Goal: Find specific page/section: Find specific page/section

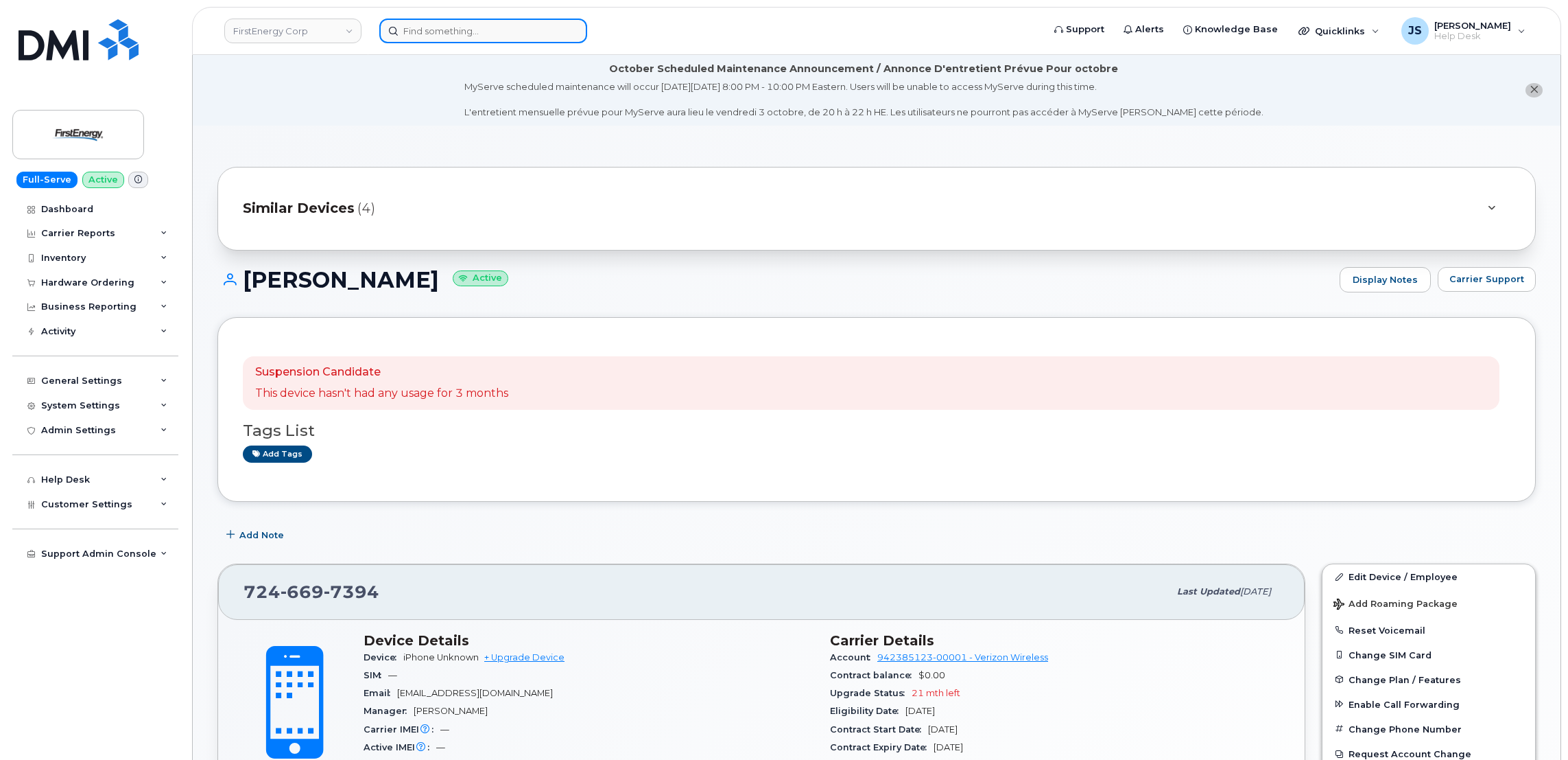
click at [479, 26] on input at bounding box center [483, 30] width 208 height 25
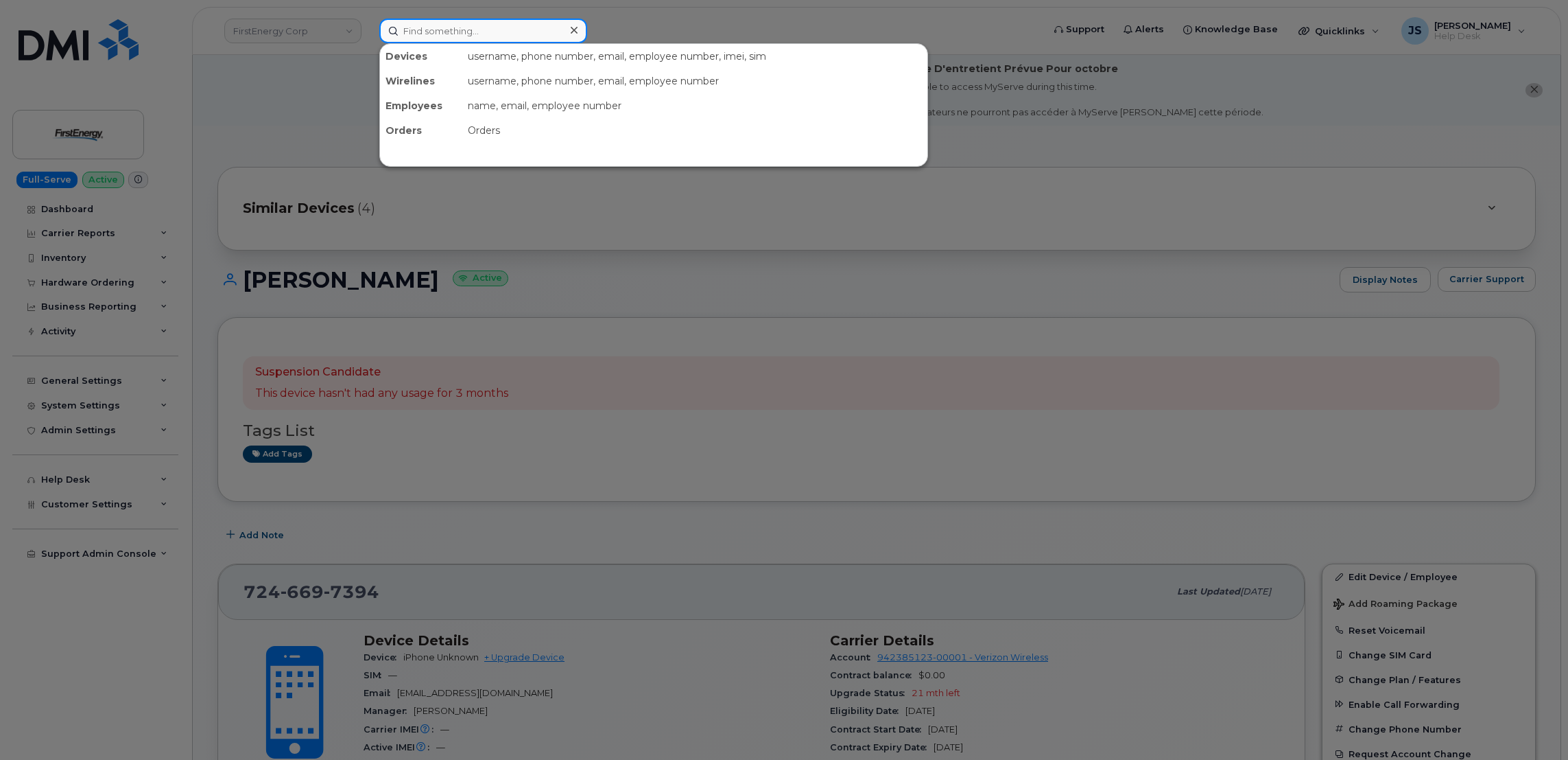
paste input "9144036189"
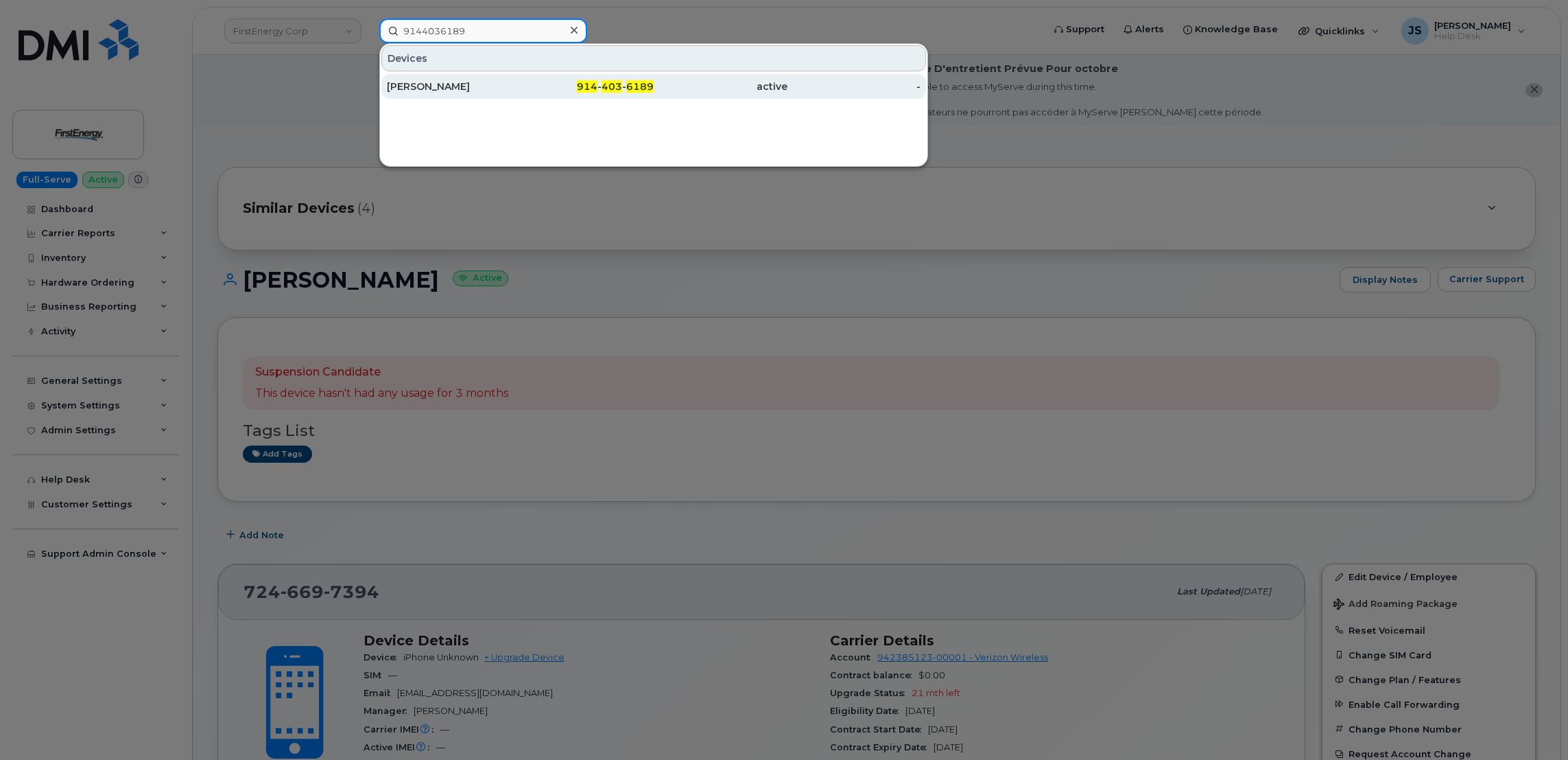
type input "9144036189"
click at [465, 75] on div "[PERSON_NAME]" at bounding box center [454, 86] width 133 height 25
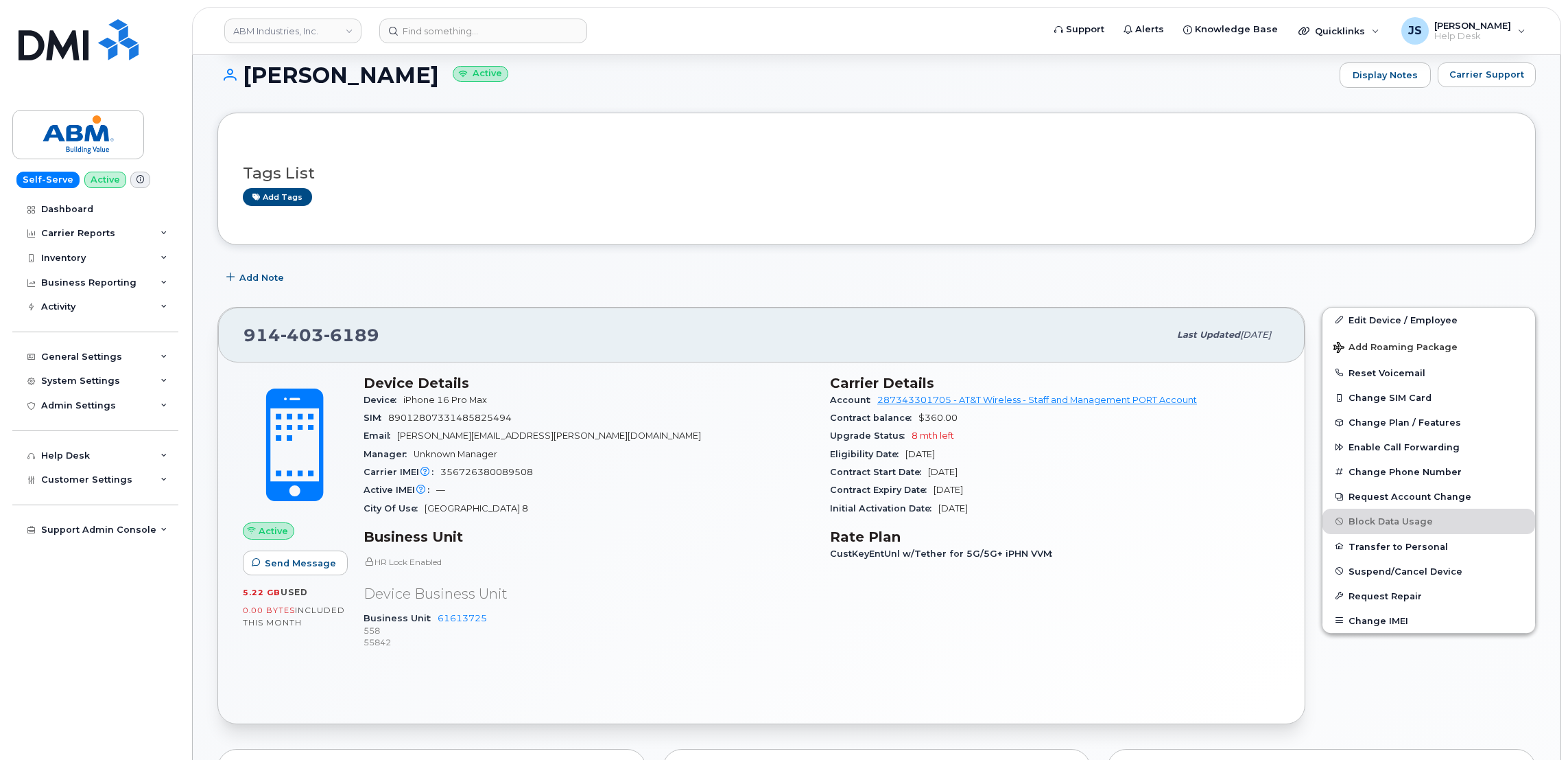
scroll to position [206, 0]
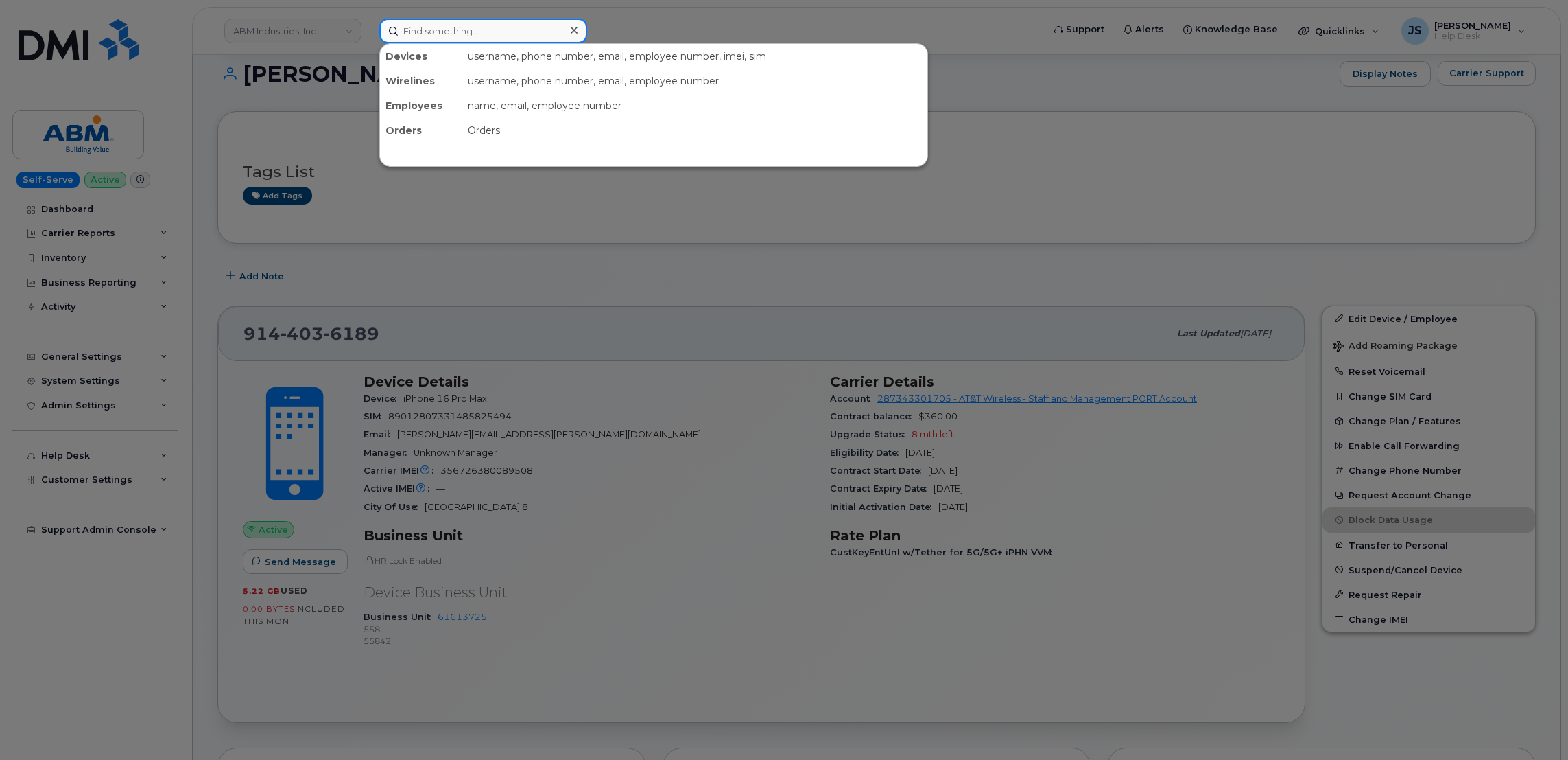
paste input "206-571-8254"
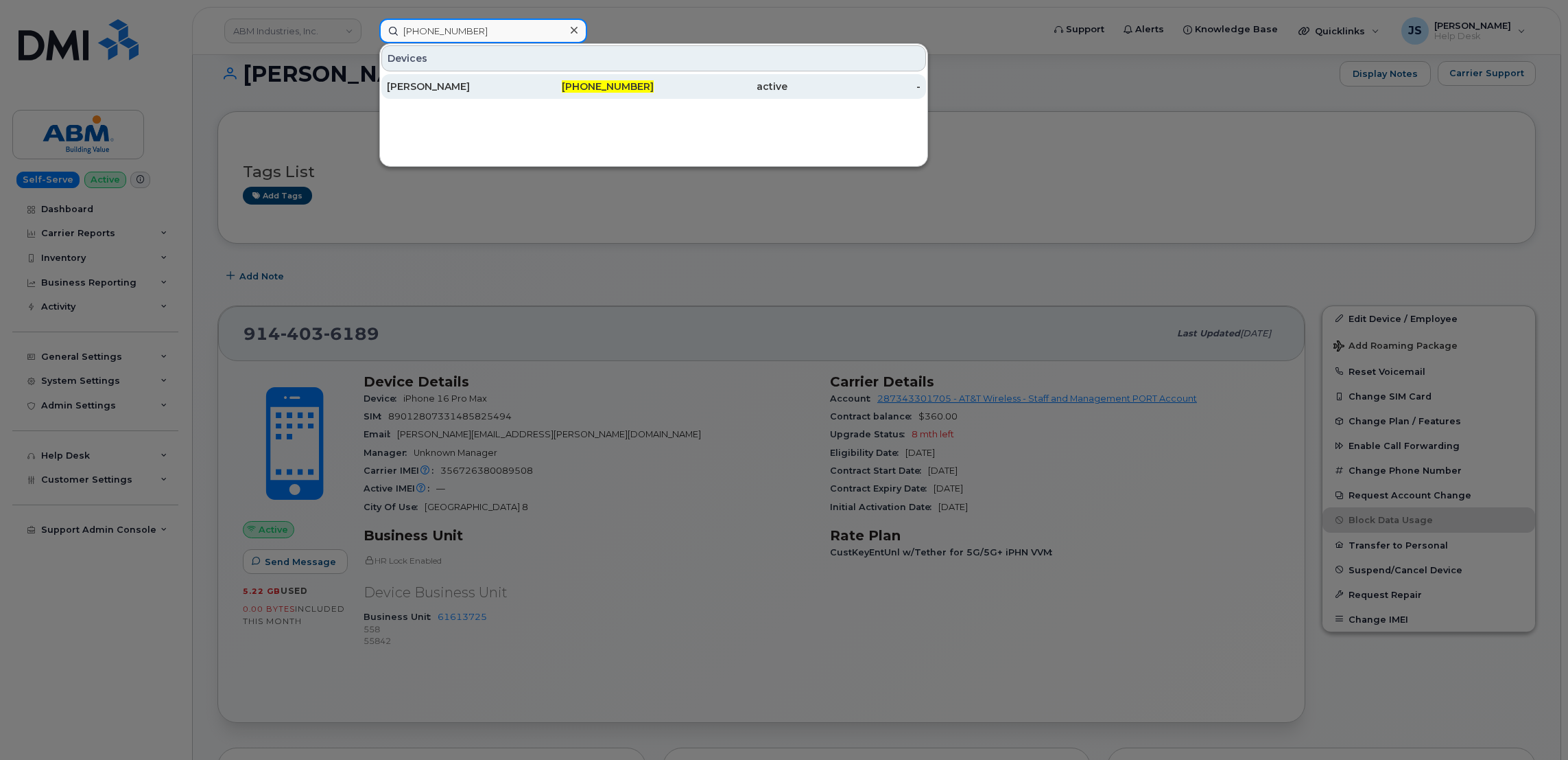
type input "206-571-8254"
click at [439, 90] on div "JEFFREY JOHNSON" at bounding box center [454, 86] width 133 height 14
